Goal: Navigation & Orientation: Find specific page/section

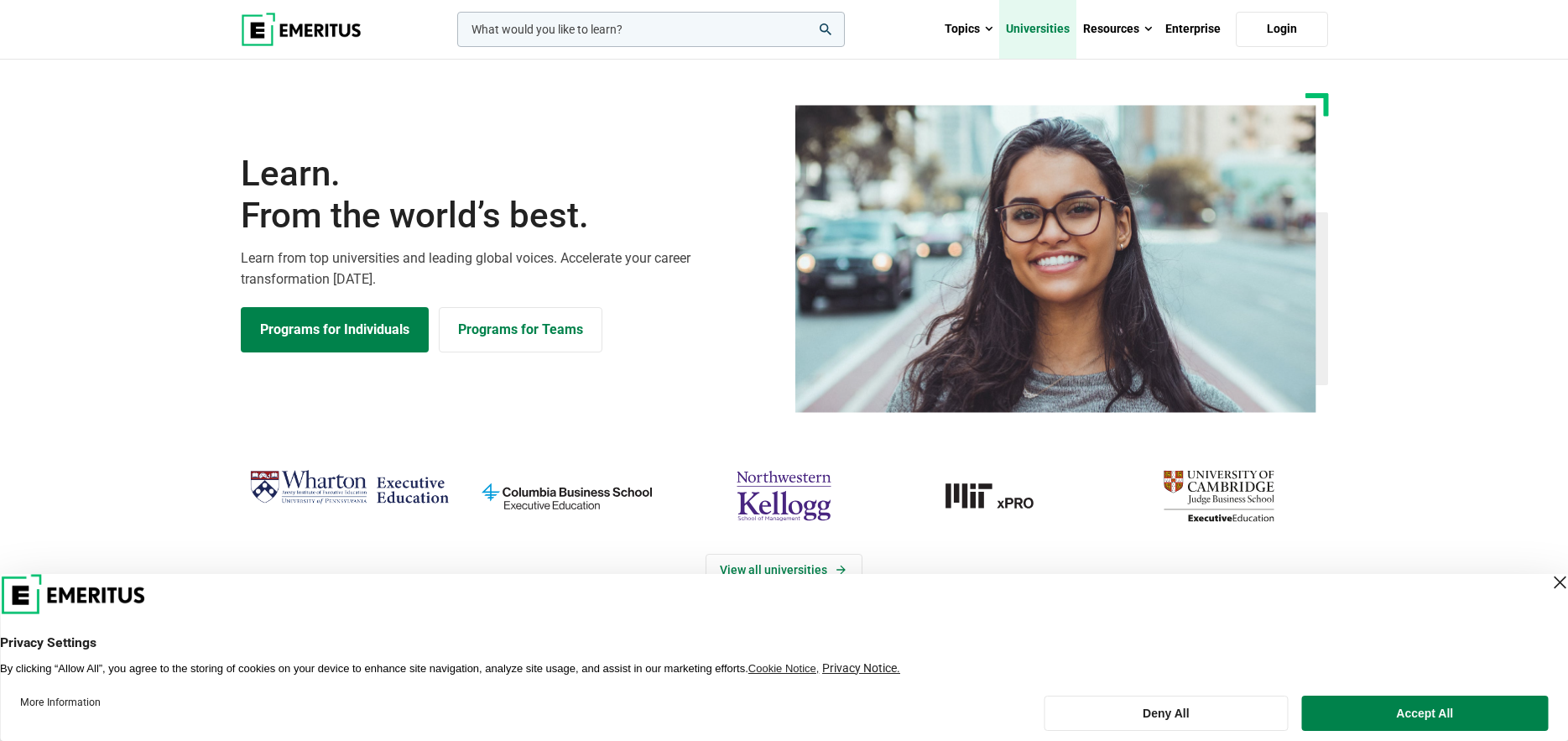
click at [1032, 20] on link "Universities" at bounding box center [1037, 29] width 77 height 59
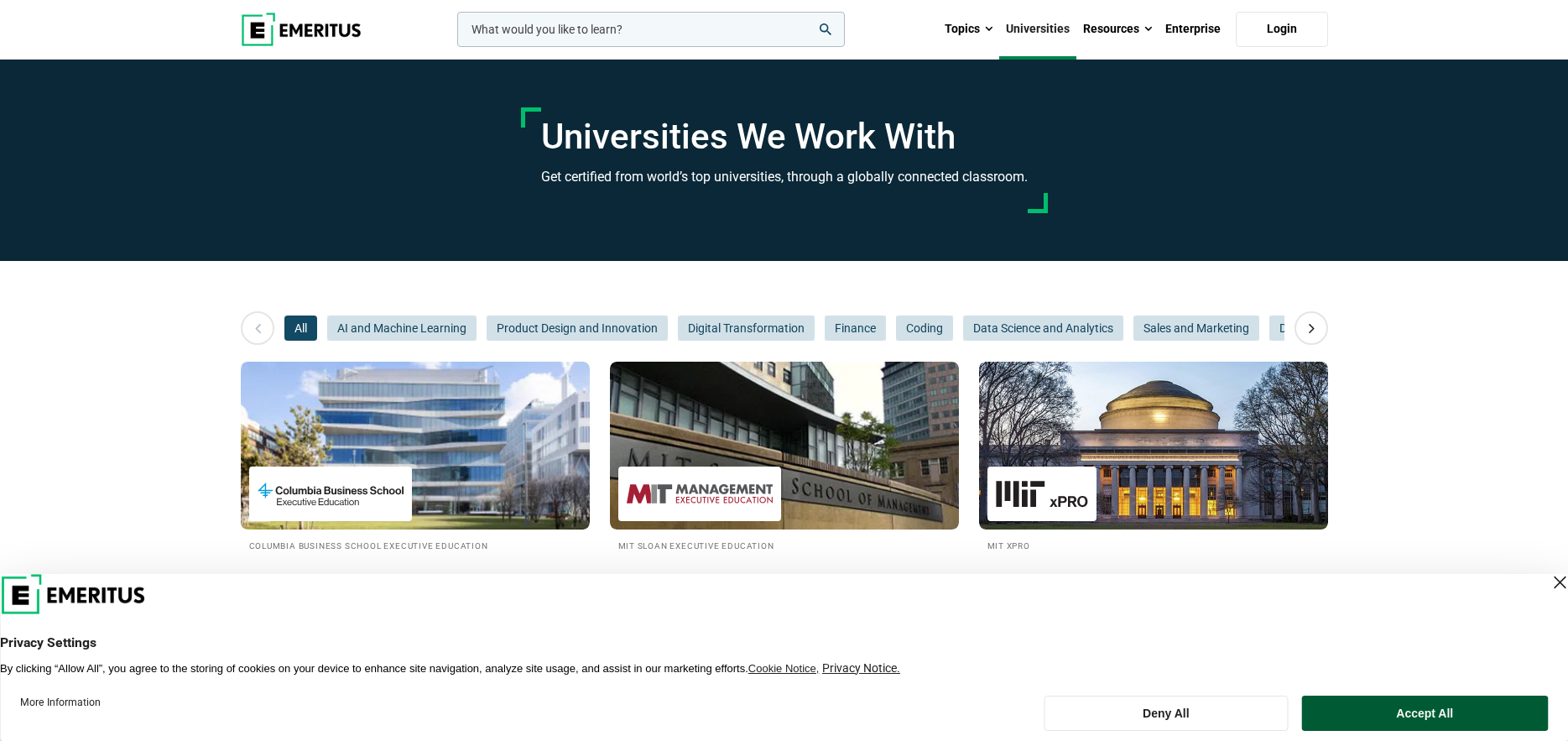
click at [1433, 714] on button "Accept All" at bounding box center [1424, 713] width 246 height 36
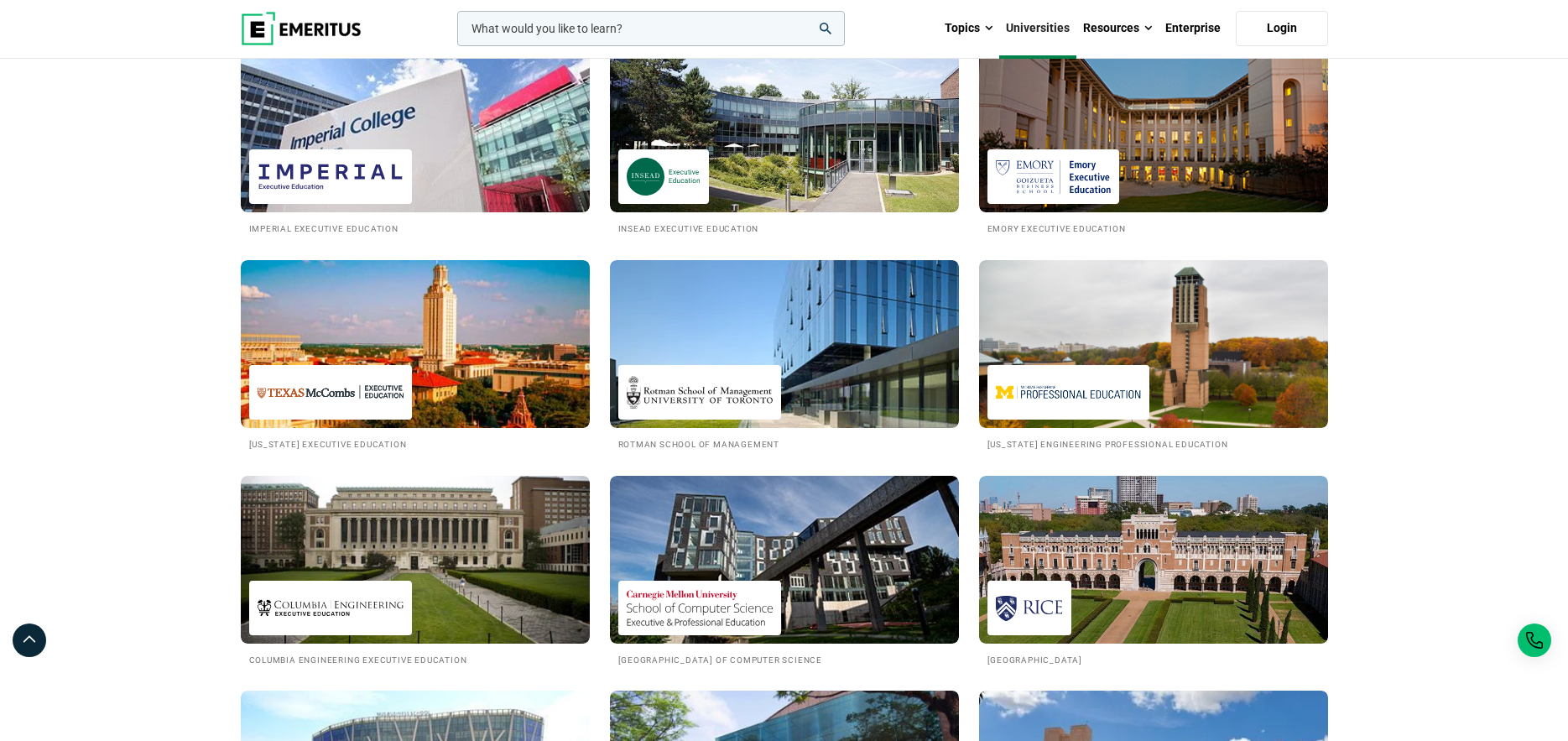
scroll to position [1175, 0]
